Goal: Browse casually: Explore the website without a specific task or goal

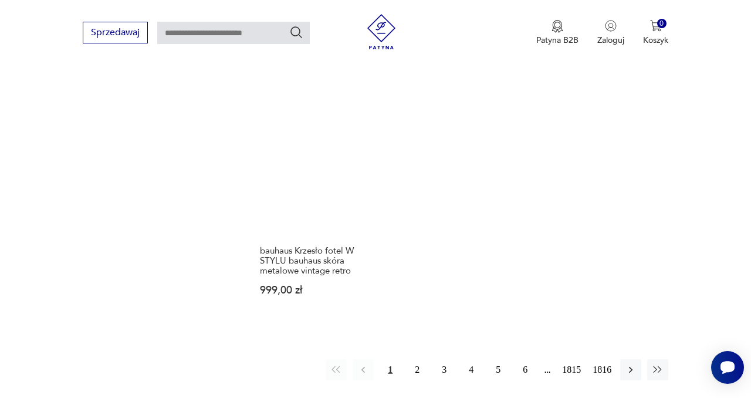
scroll to position [1509, 0]
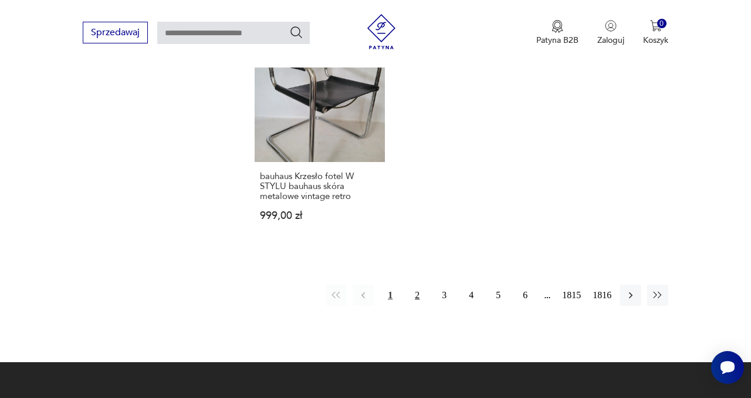
click at [414, 285] on button "2" at bounding box center [417, 295] width 21 height 21
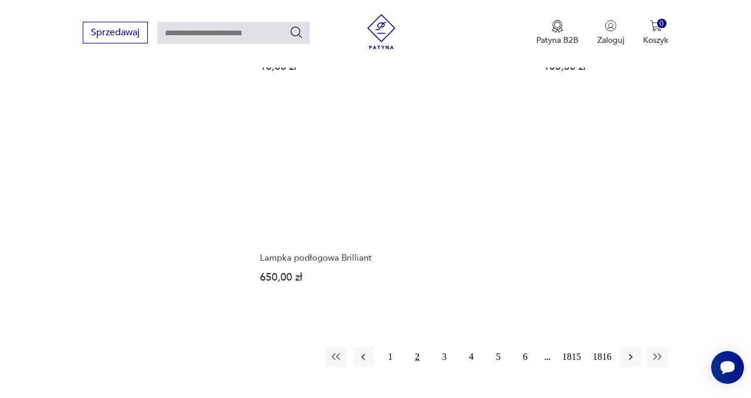
scroll to position [1466, 0]
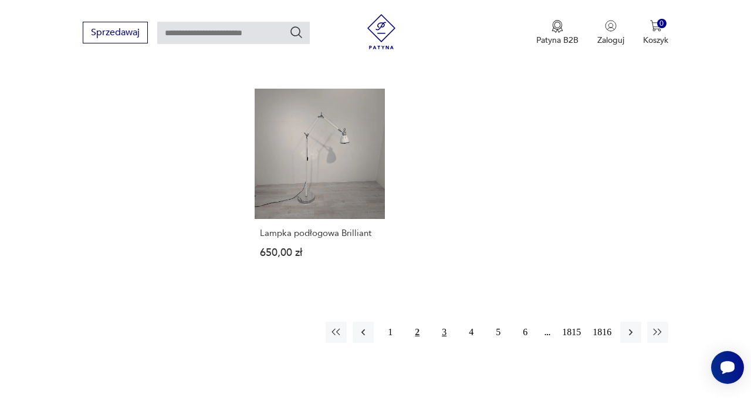
click at [442, 322] on button "3" at bounding box center [444, 332] width 21 height 21
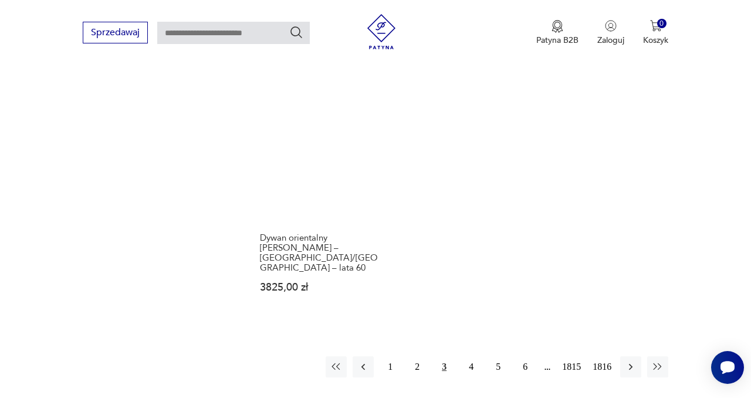
scroll to position [1461, 0]
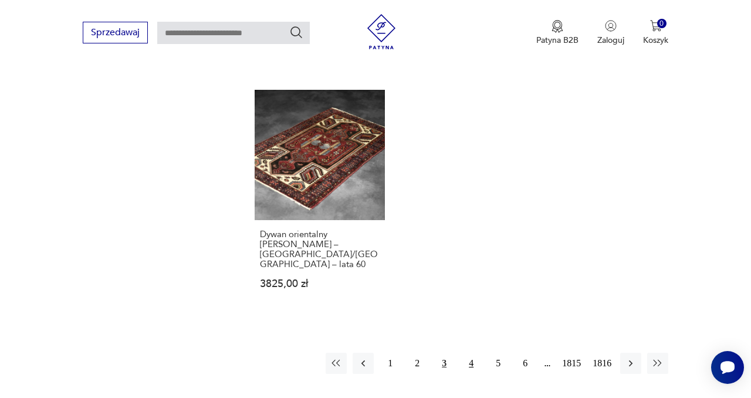
click at [468, 353] on button "4" at bounding box center [471, 363] width 21 height 21
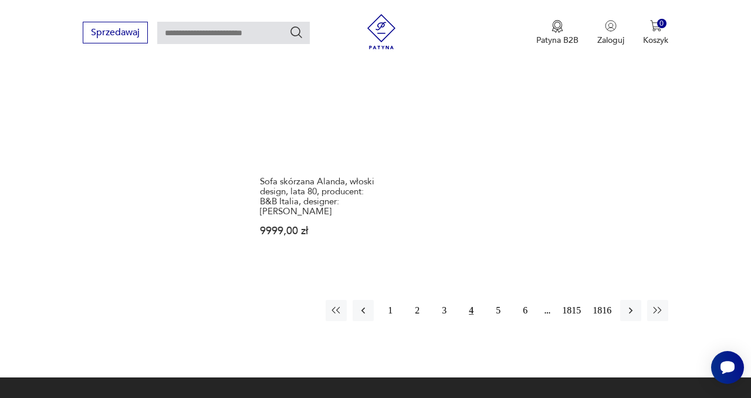
scroll to position [1559, 0]
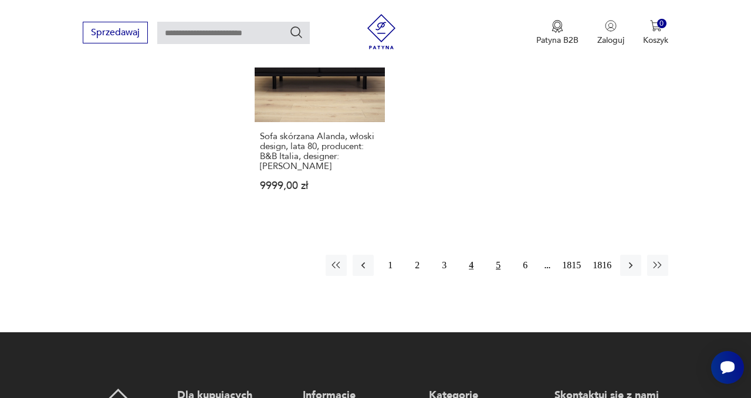
click at [495, 255] on button "5" at bounding box center [498, 265] width 21 height 21
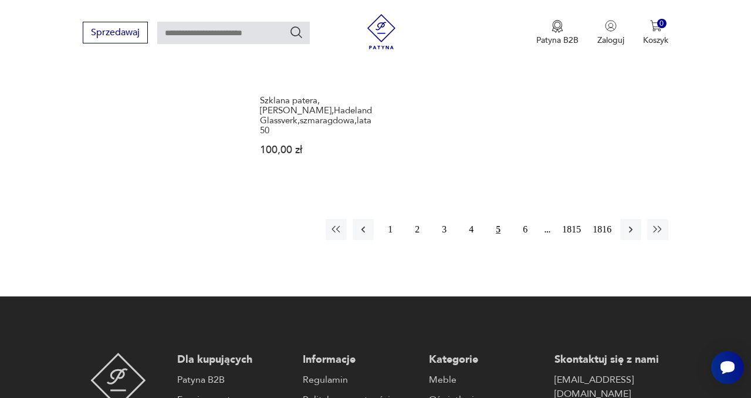
scroll to position [1570, 0]
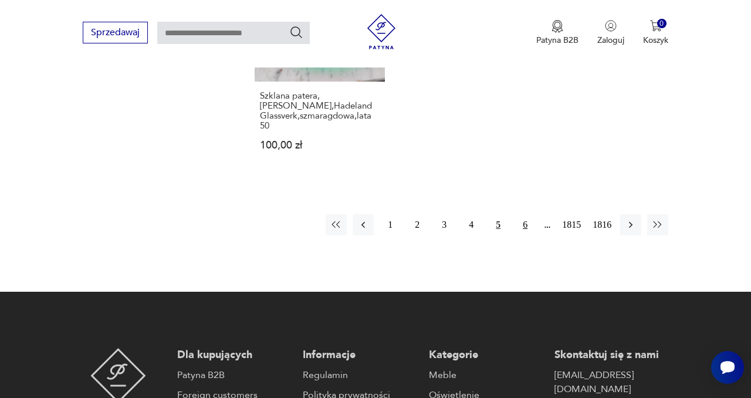
click at [520, 214] on button "6" at bounding box center [525, 224] width 21 height 21
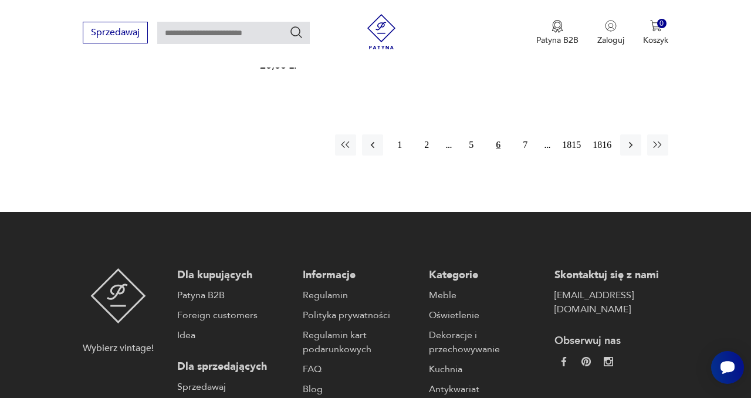
scroll to position [1624, 0]
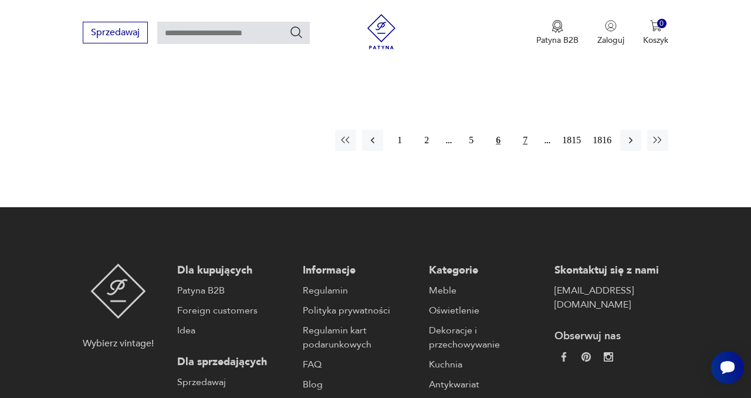
click at [523, 130] on button "7" at bounding box center [525, 140] width 21 height 21
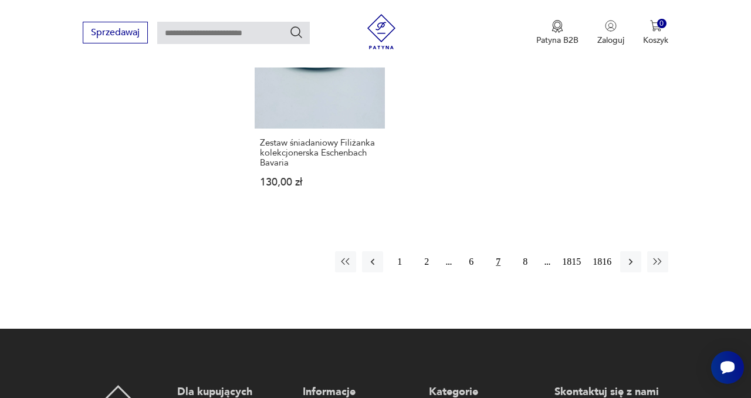
scroll to position [1509, 0]
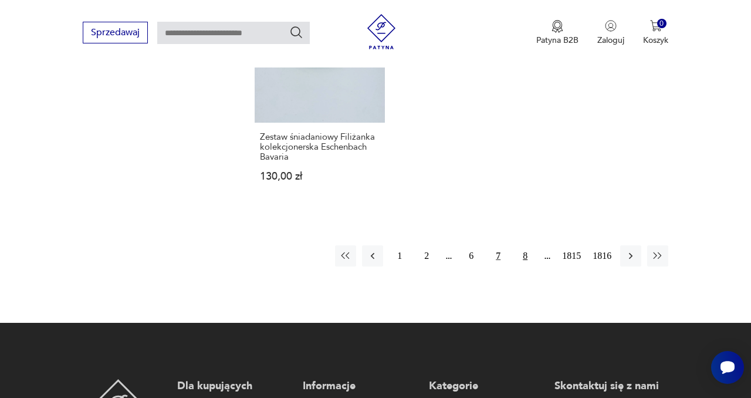
click at [526, 252] on button "8" at bounding box center [525, 255] width 21 height 21
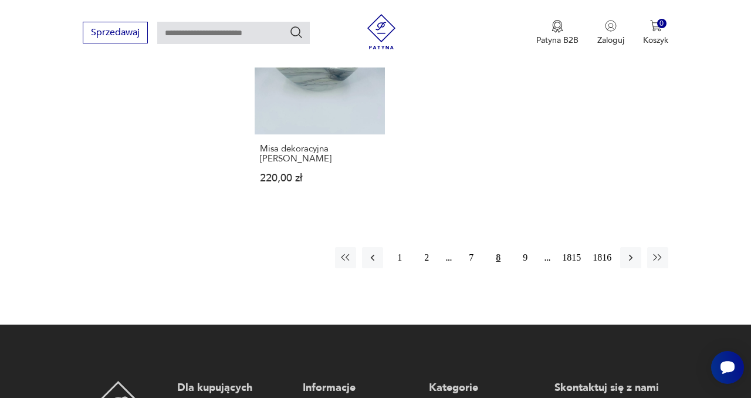
scroll to position [1491, 0]
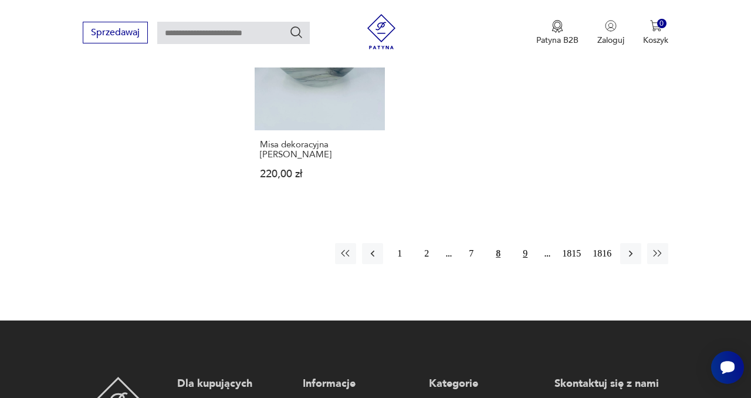
click at [523, 255] on button "9" at bounding box center [525, 253] width 21 height 21
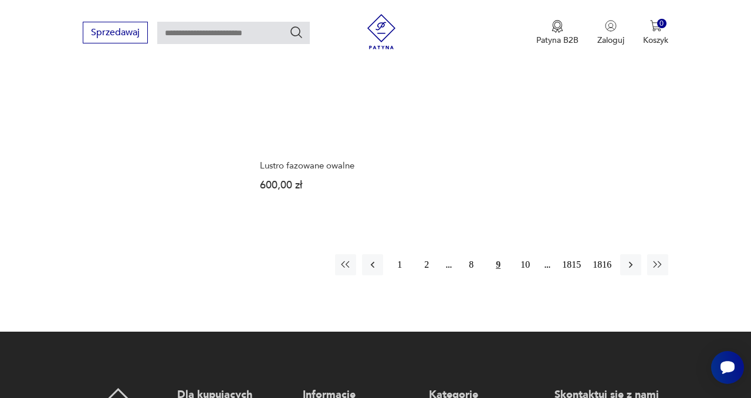
scroll to position [1499, 0]
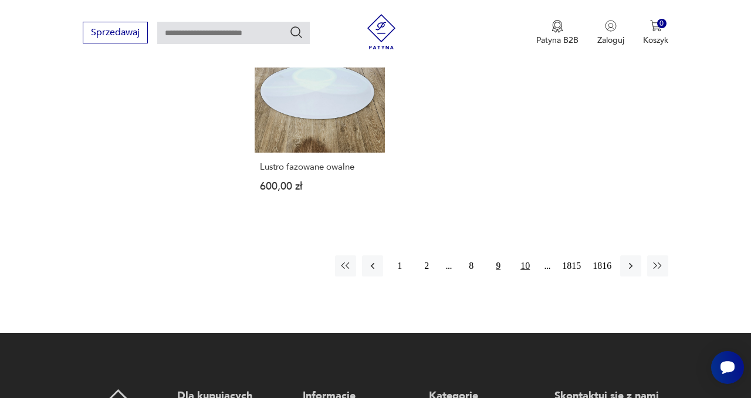
click at [523, 255] on button "10" at bounding box center [525, 265] width 21 height 21
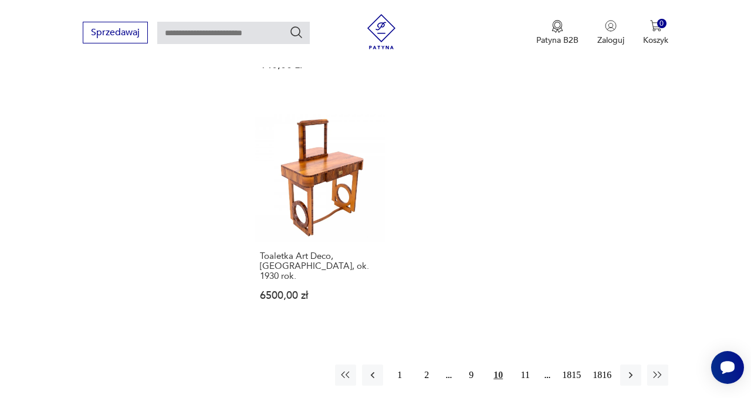
scroll to position [1467, 0]
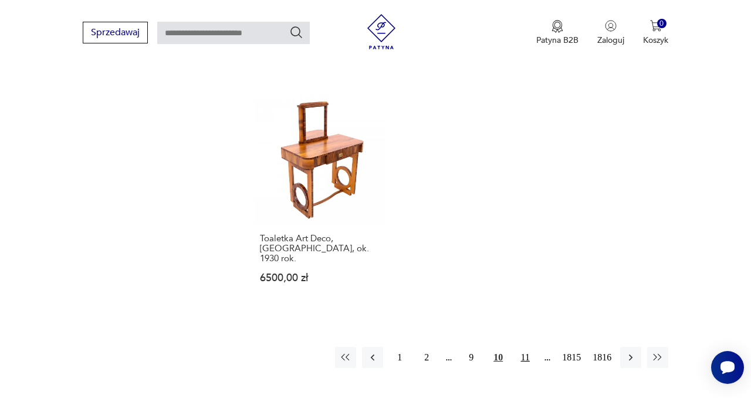
click at [521, 347] on button "11" at bounding box center [525, 357] width 21 height 21
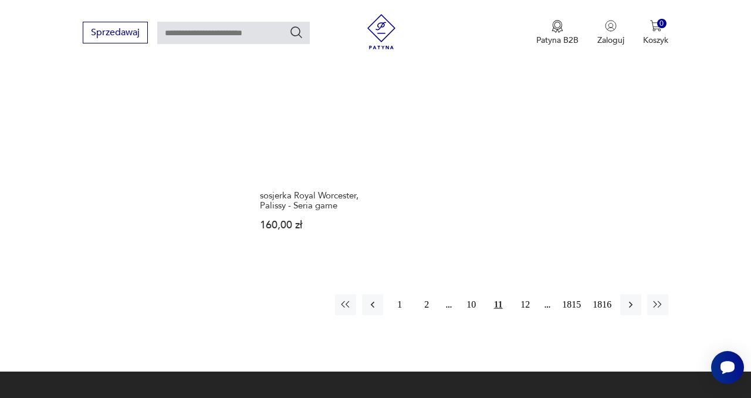
scroll to position [1570, 0]
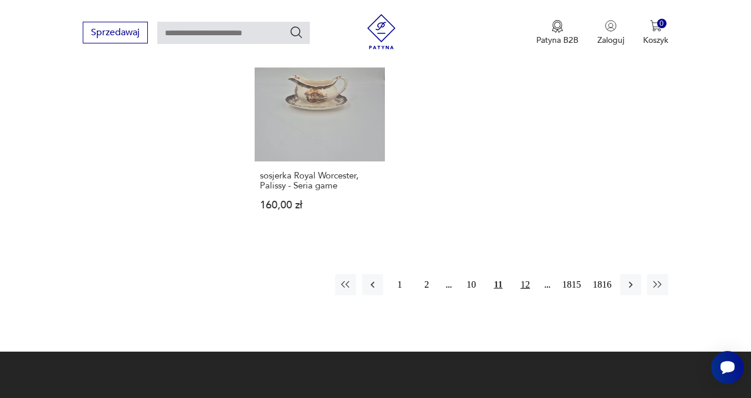
click at [523, 274] on button "12" at bounding box center [525, 284] width 21 height 21
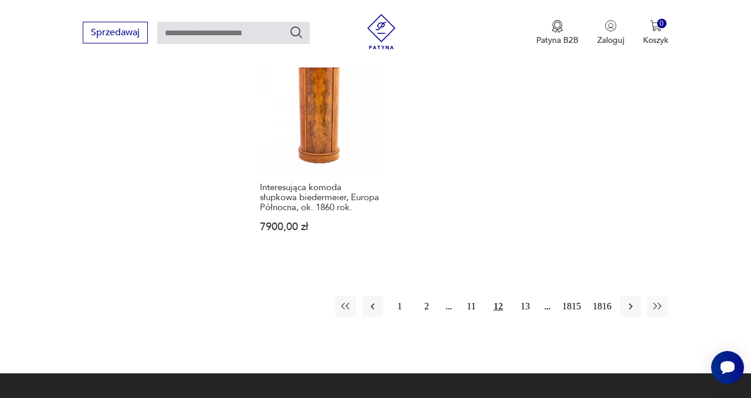
scroll to position [1480, 0]
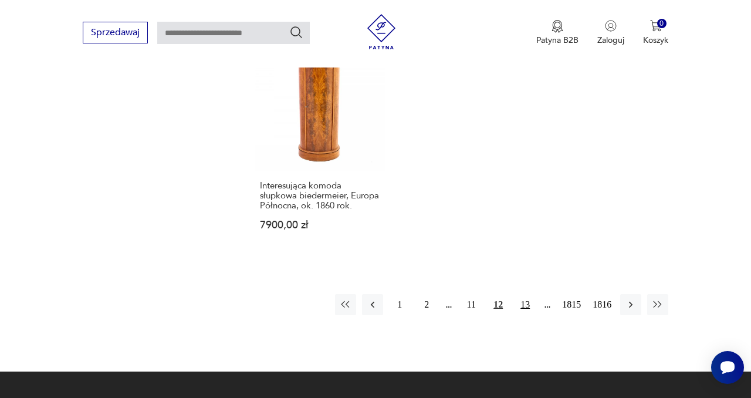
click at [525, 299] on button "13" at bounding box center [525, 304] width 21 height 21
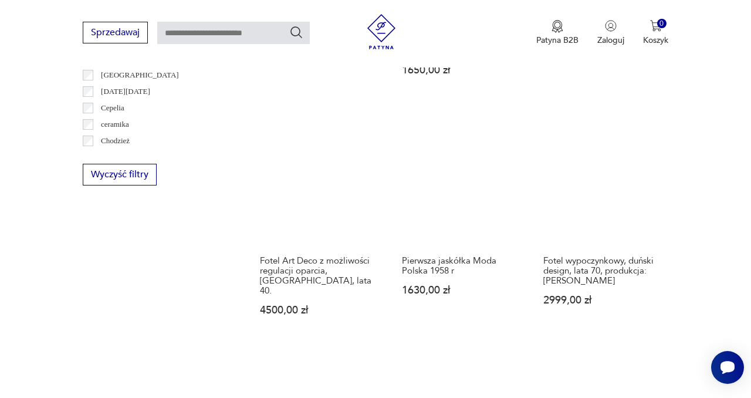
scroll to position [714, 0]
